Goal: Information Seeking & Learning: Learn about a topic

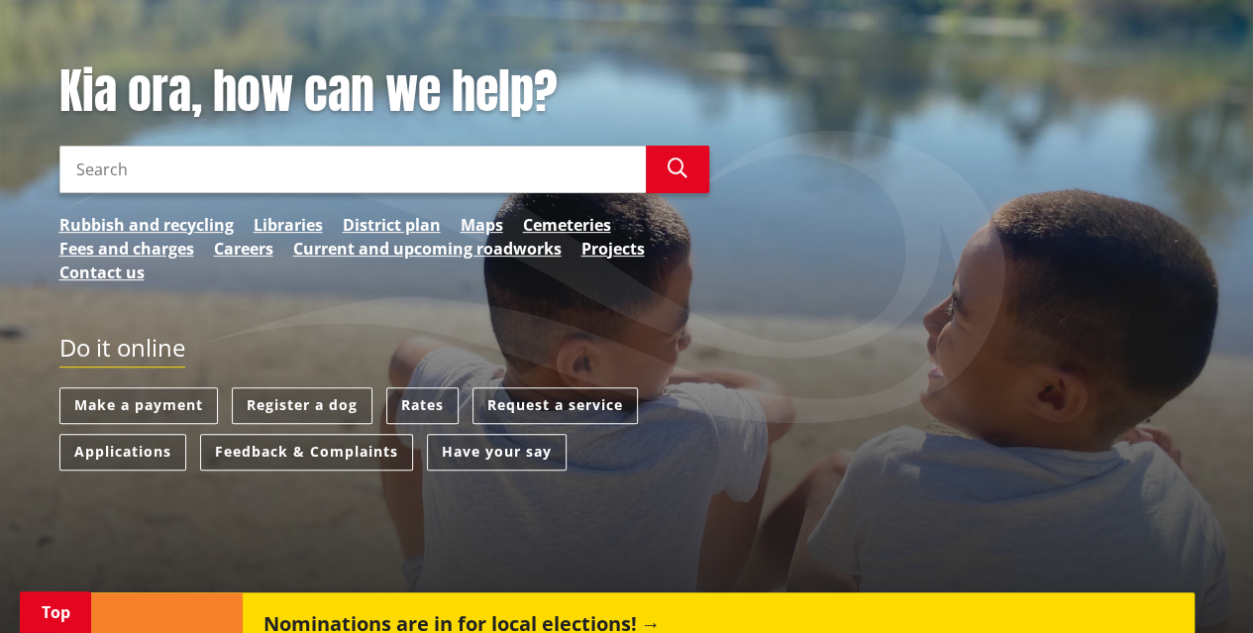
scroll to position [245, 0]
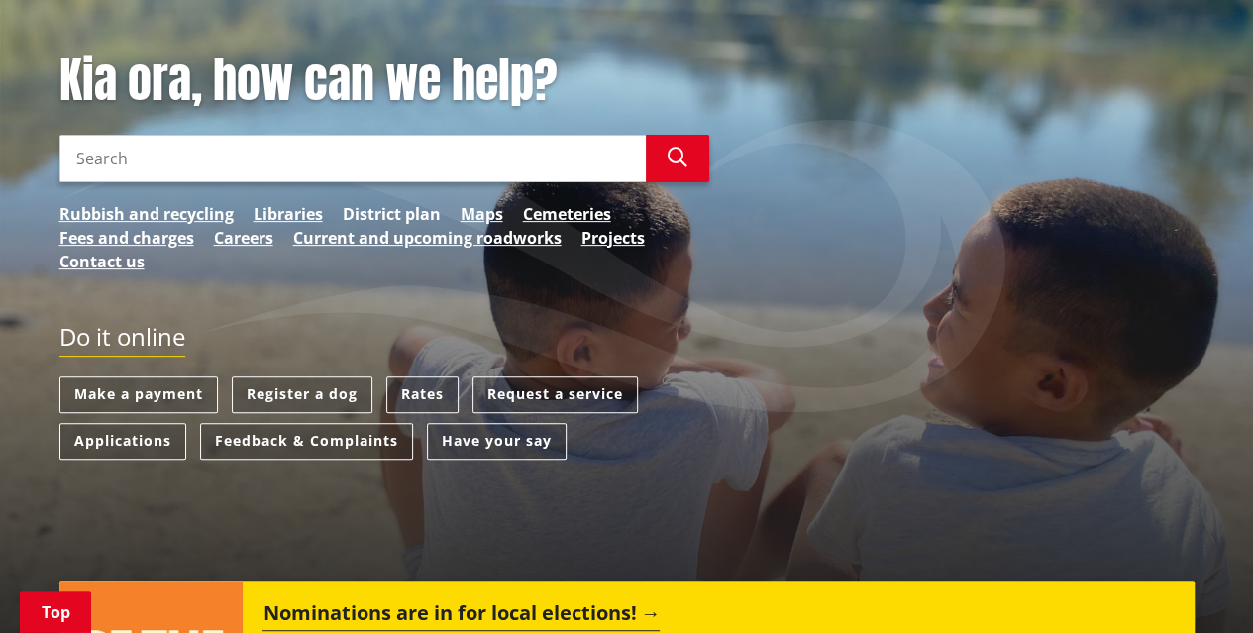
click at [422, 214] on link "District plan" at bounding box center [392, 214] width 98 height 24
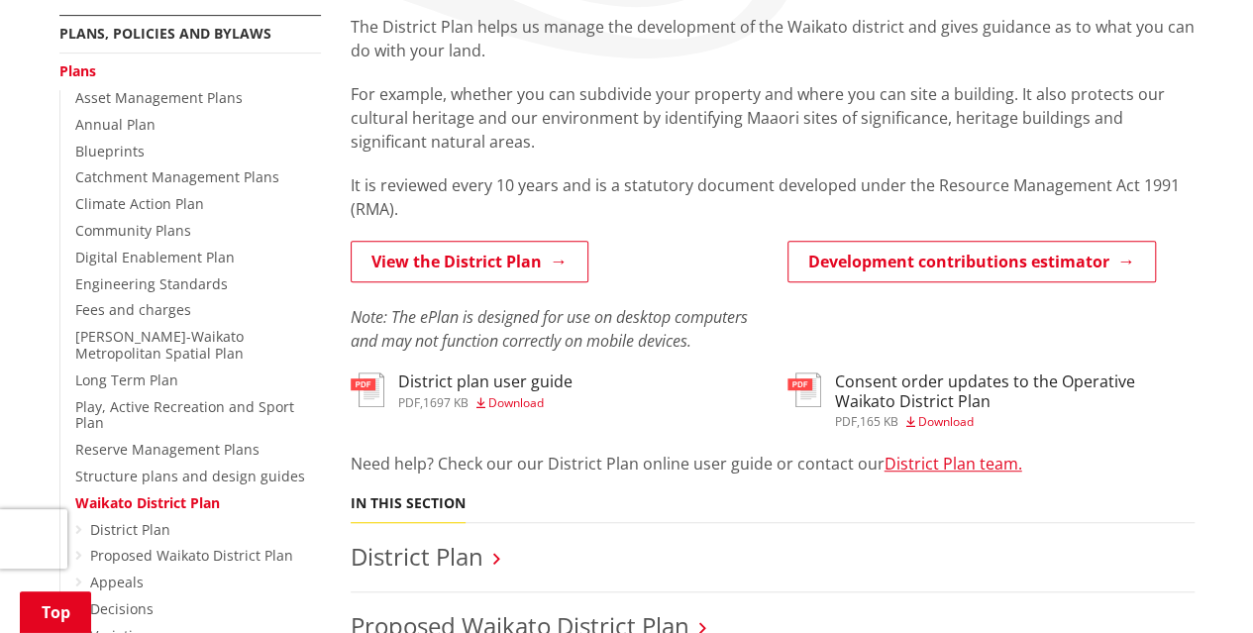
scroll to position [388, 0]
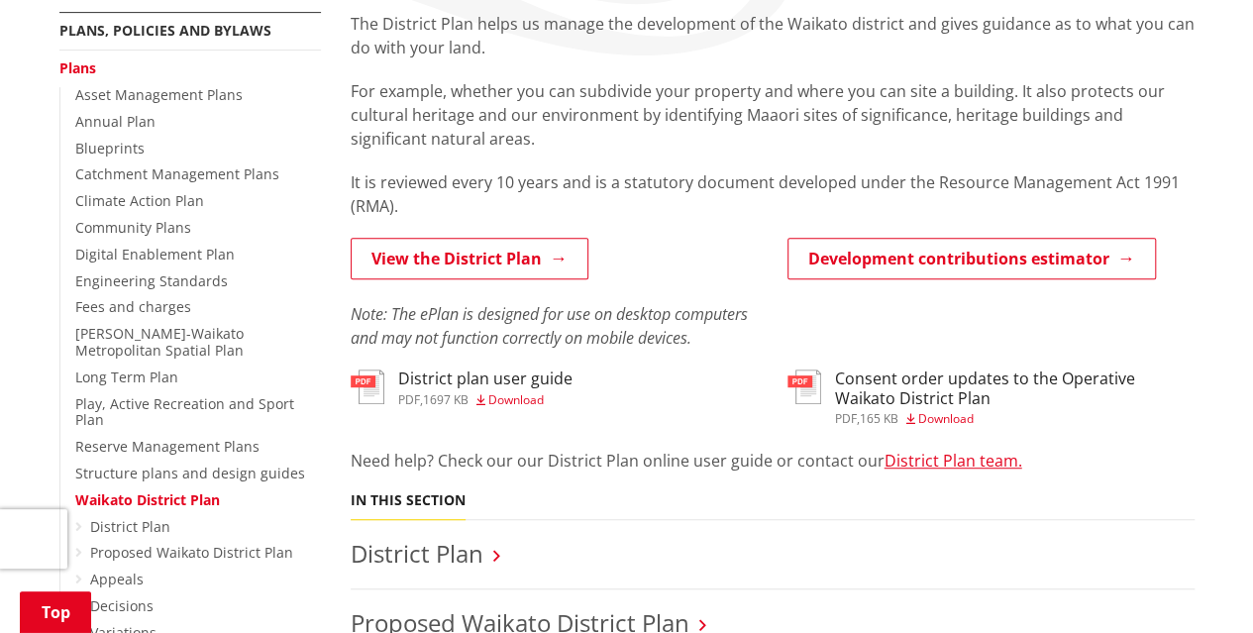
drag, startPoint x: 1258, startPoint y: 120, endPoint x: 1267, endPoint y: 210, distance: 90.6
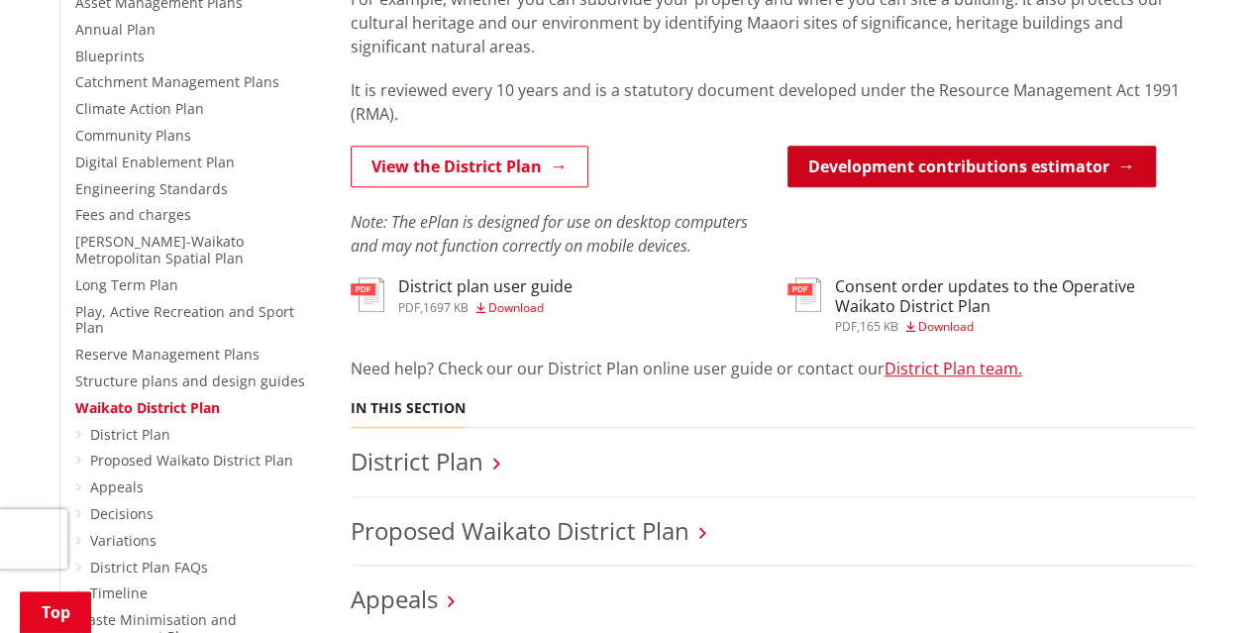
scroll to position [477, 0]
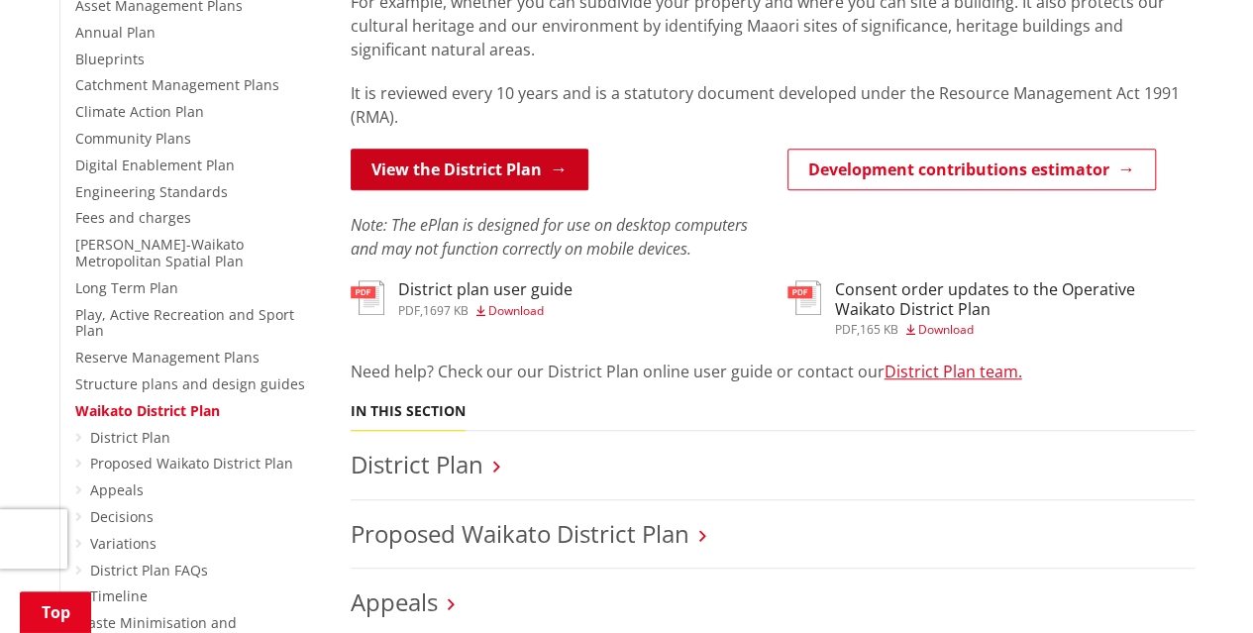
click at [496, 167] on link "View the District Plan" at bounding box center [470, 170] width 238 height 42
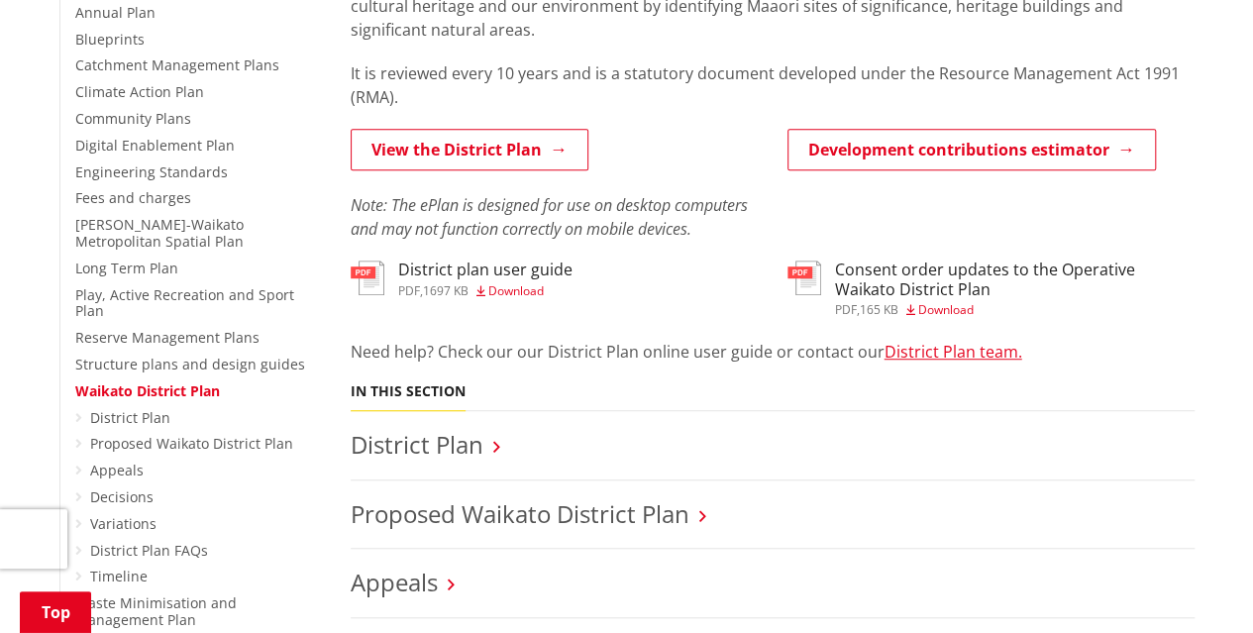
scroll to position [477, 0]
